Goal: Information Seeking & Learning: Learn about a topic

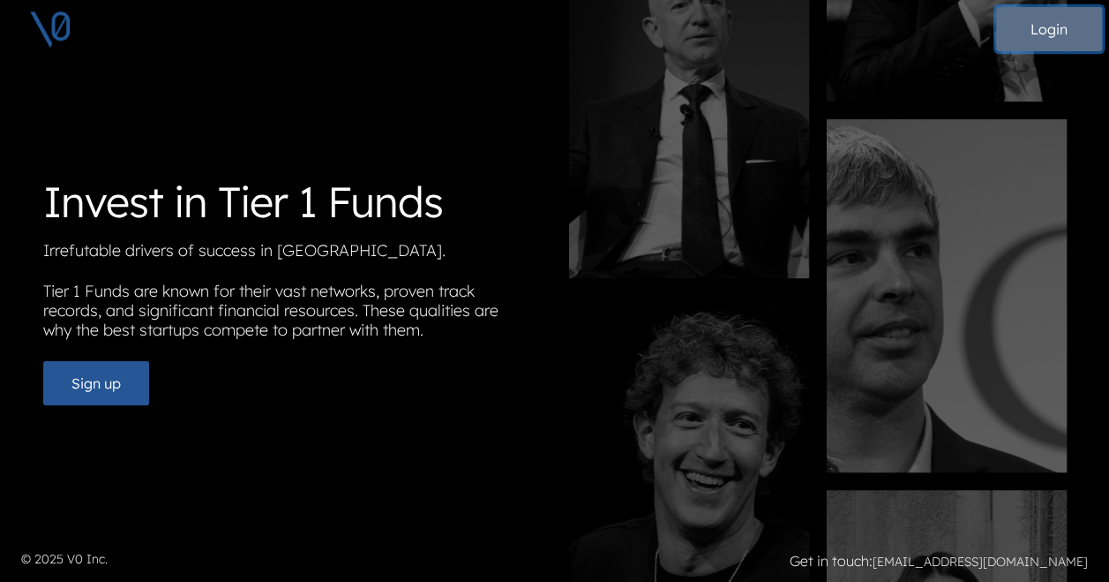
click at [1074, 31] on button "Login" at bounding box center [1049, 29] width 106 height 44
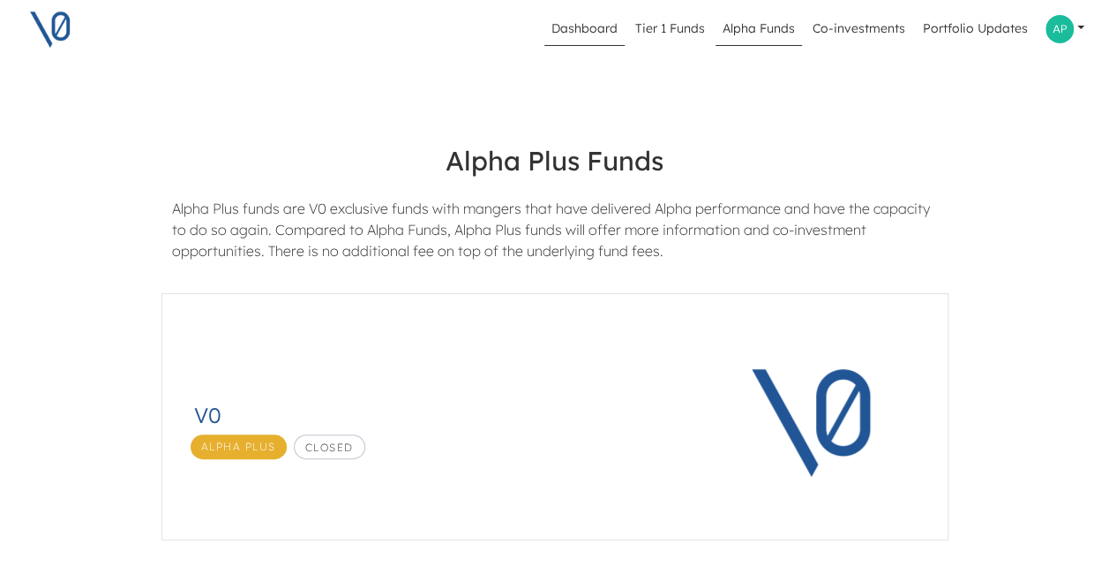
click at [575, 33] on link "Dashboard" at bounding box center [585, 29] width 80 height 34
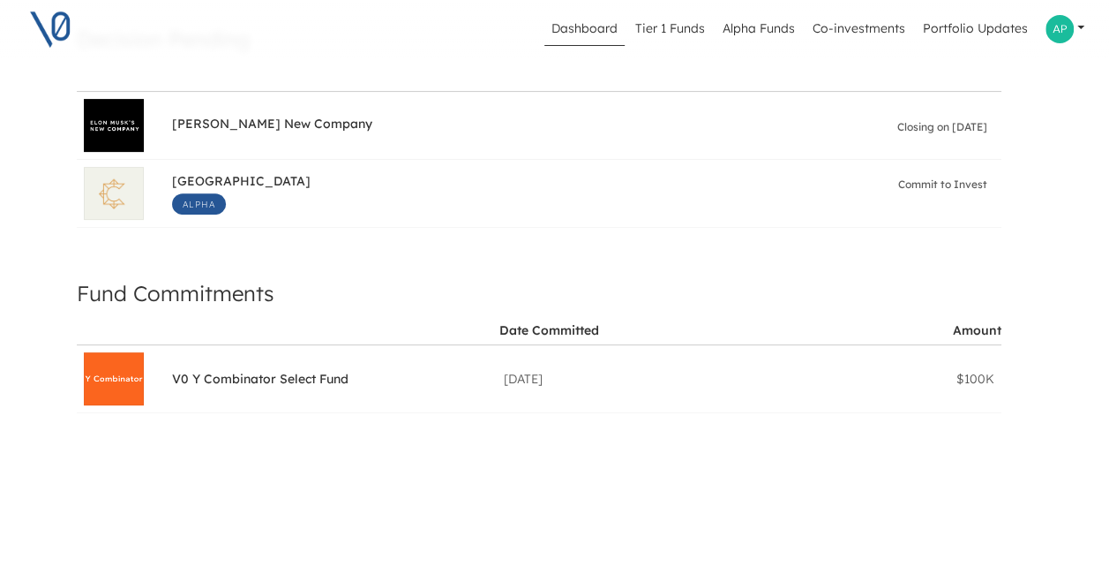
scroll to position [257, 0]
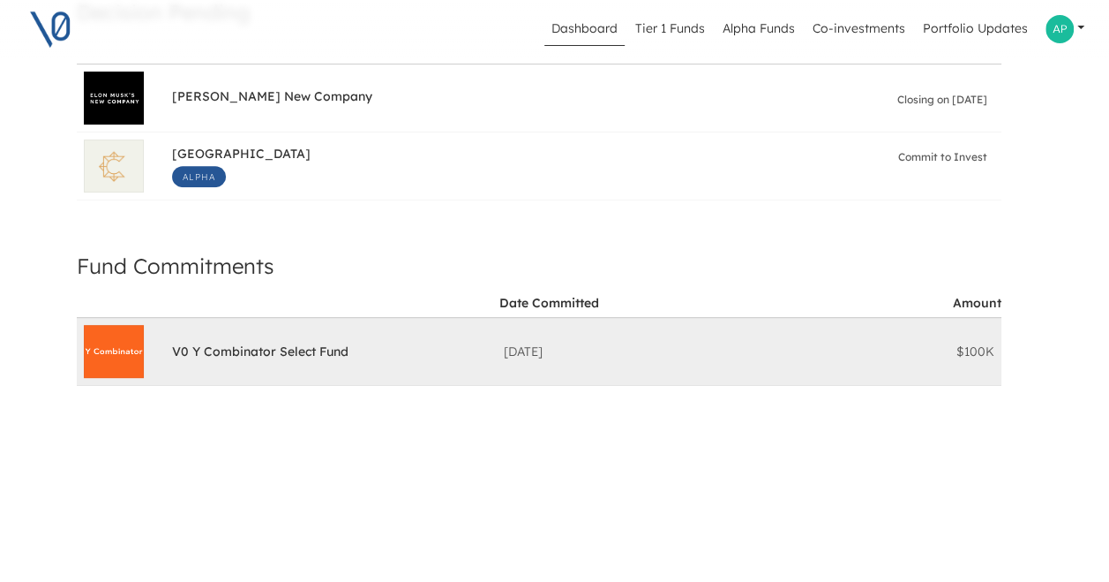
click at [260, 350] on span "V0 Y Combinator Select Fund" at bounding box center [260, 353] width 177 height 20
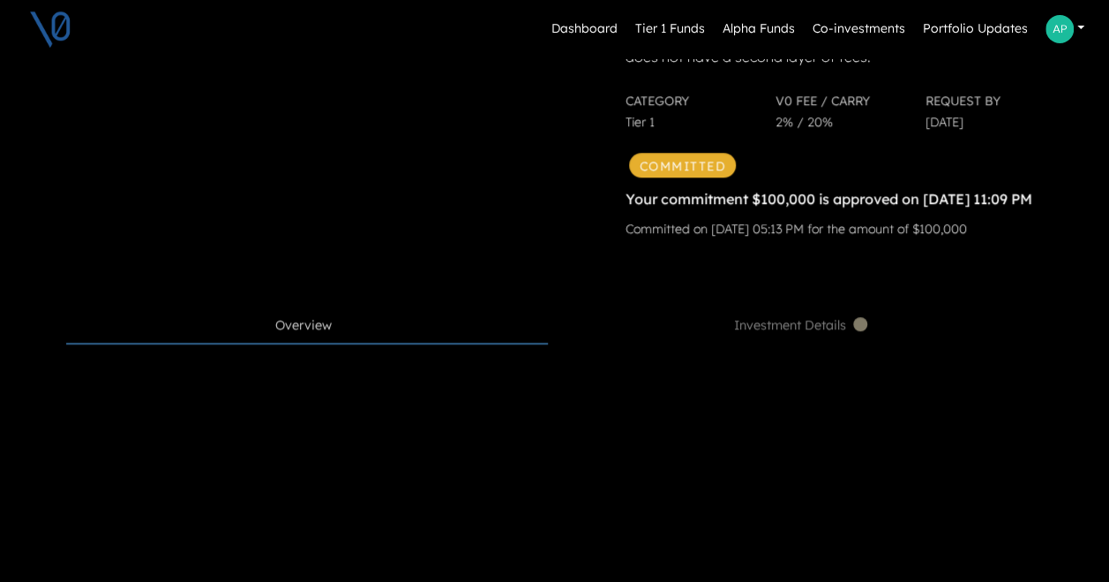
scroll to position [597, 0]
click at [297, 336] on span "Overview" at bounding box center [303, 326] width 56 height 19
click at [813, 336] on span "Investment Details" at bounding box center [802, 326] width 137 height 19
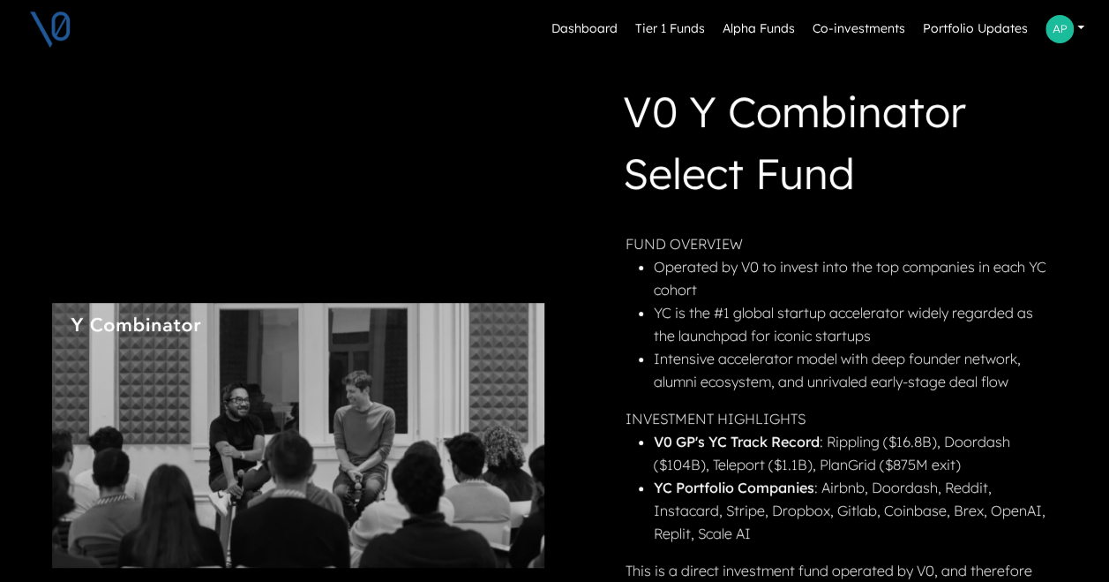
scroll to position [0, 0]
